Goal: Find specific page/section: Find specific page/section

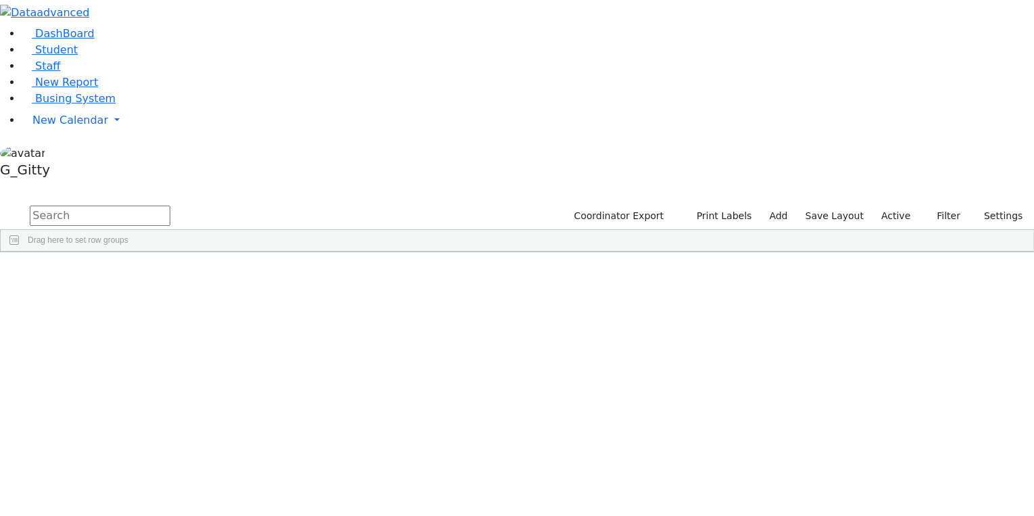
drag, startPoint x: 469, startPoint y: 8, endPoint x: 500, endPoint y: -8, distance: 35.1
click at [500, 0] on html "Printing Please wait. Remaining time 10 seconds. Print Schedule Options Show Bi…" at bounding box center [517, 126] width 1034 height 252
drag, startPoint x: 487, startPoint y: 0, endPoint x: 492, endPoint y: -16, distance: 16.9
click at [492, 0] on html "Printing Please wait. Remaining time 10 seconds. Print Schedule Options Show Bi…" at bounding box center [517, 126] width 1034 height 252
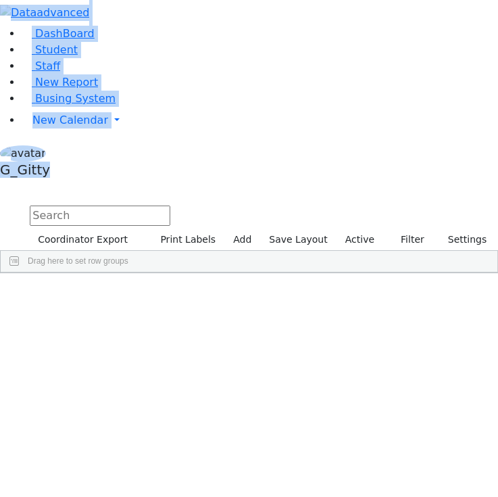
drag, startPoint x: 0, startPoint y: 31, endPoint x: -10, endPoint y: 27, distance: 10.9
click at [0, 27] on html "Printing Please wait. Remaining time 10 seconds. Print Schedule Options Show Bi…" at bounding box center [249, 136] width 498 height 273
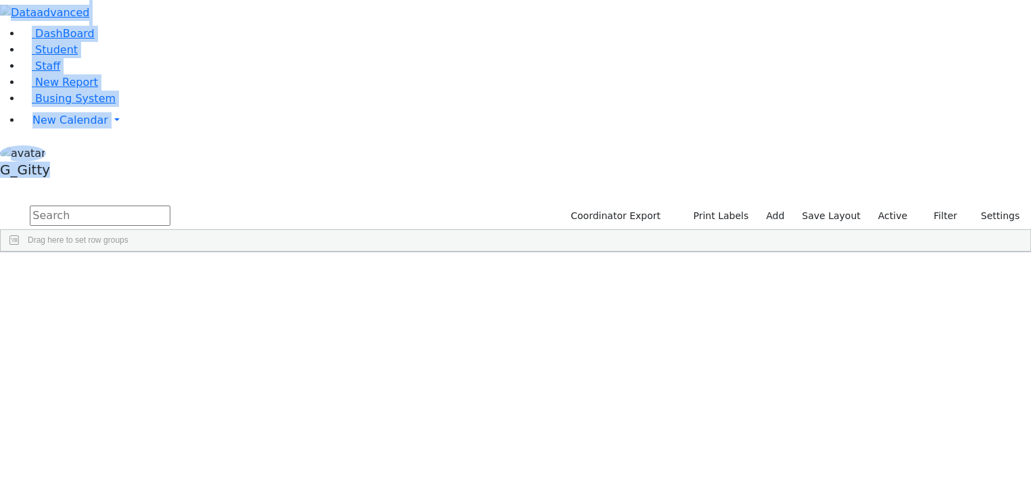
click at [27, 183] on aside "DashBoard Student Staff New Report Busing System" at bounding box center [515, 91] width 1031 height 183
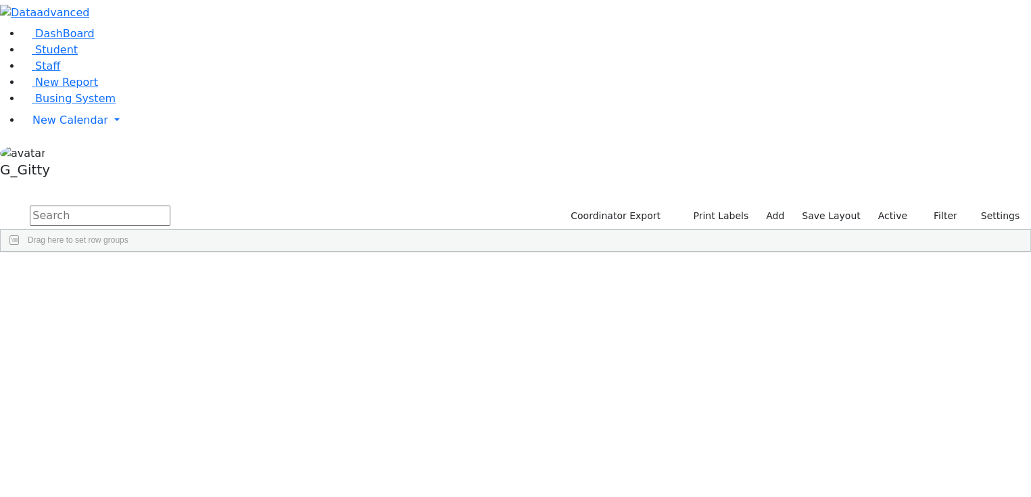
scroll to position [3245, 0]
click at [60, 72] on link "Staff" at bounding box center [41, 65] width 39 height 13
click at [245, 385] on div "Occupational Therapist" at bounding box center [215, 394] width 60 height 19
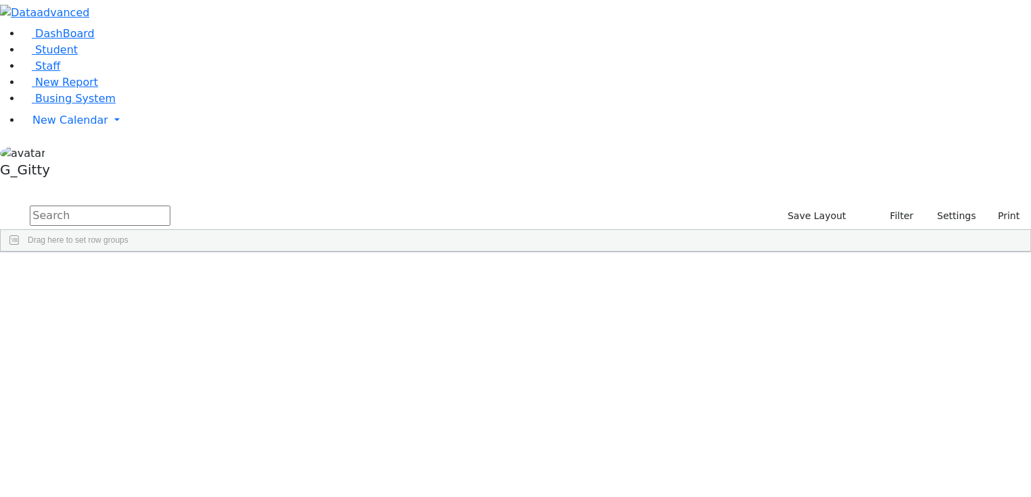
click at [371, 28] on div "DashBoard Student Staff New Report Busing System" at bounding box center [515, 126] width 1031 height 252
